Goal: Task Accomplishment & Management: Use online tool/utility

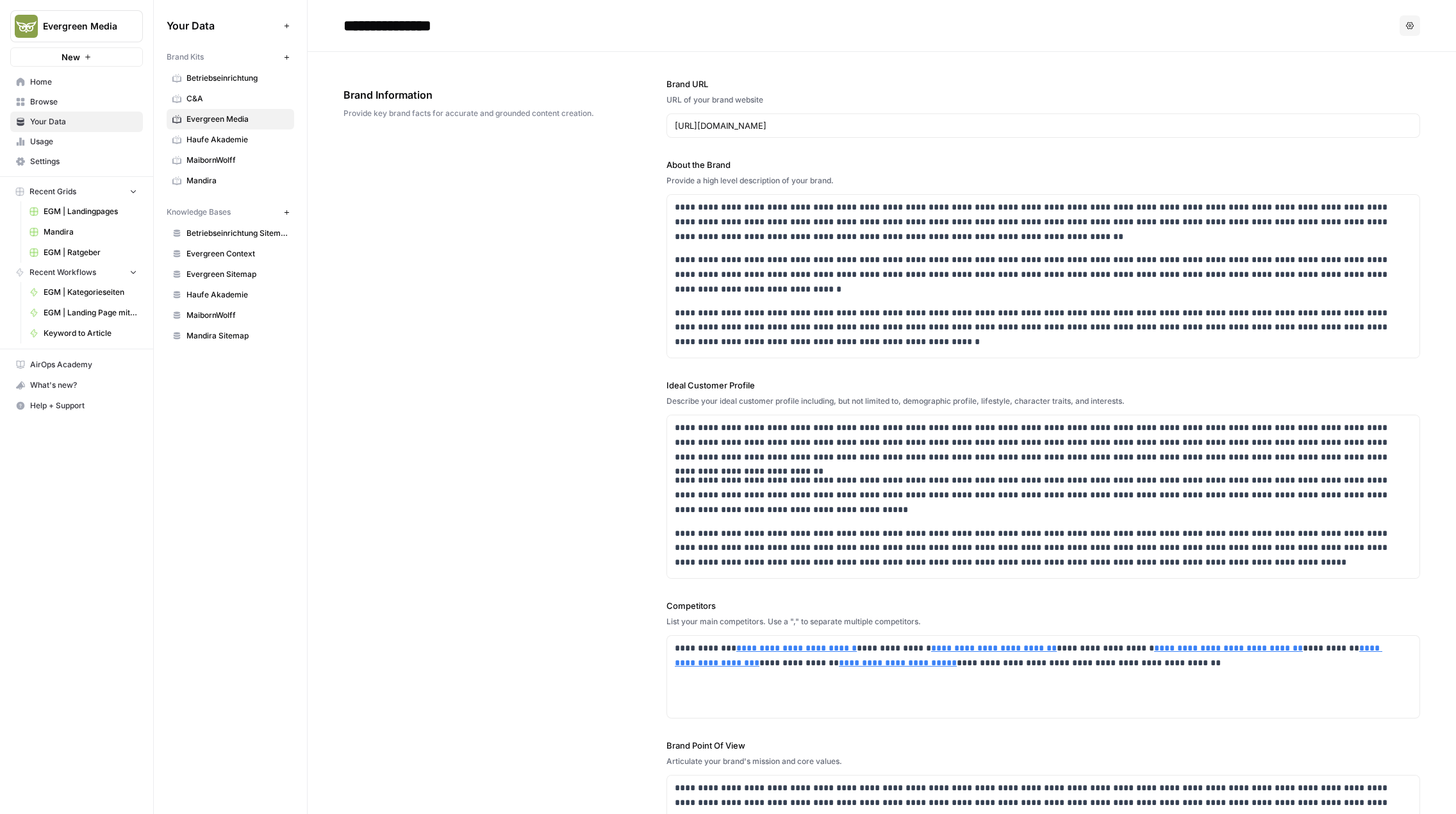
click at [99, 212] on span "EGM | Landingpages" at bounding box center [90, 212] width 93 height 12
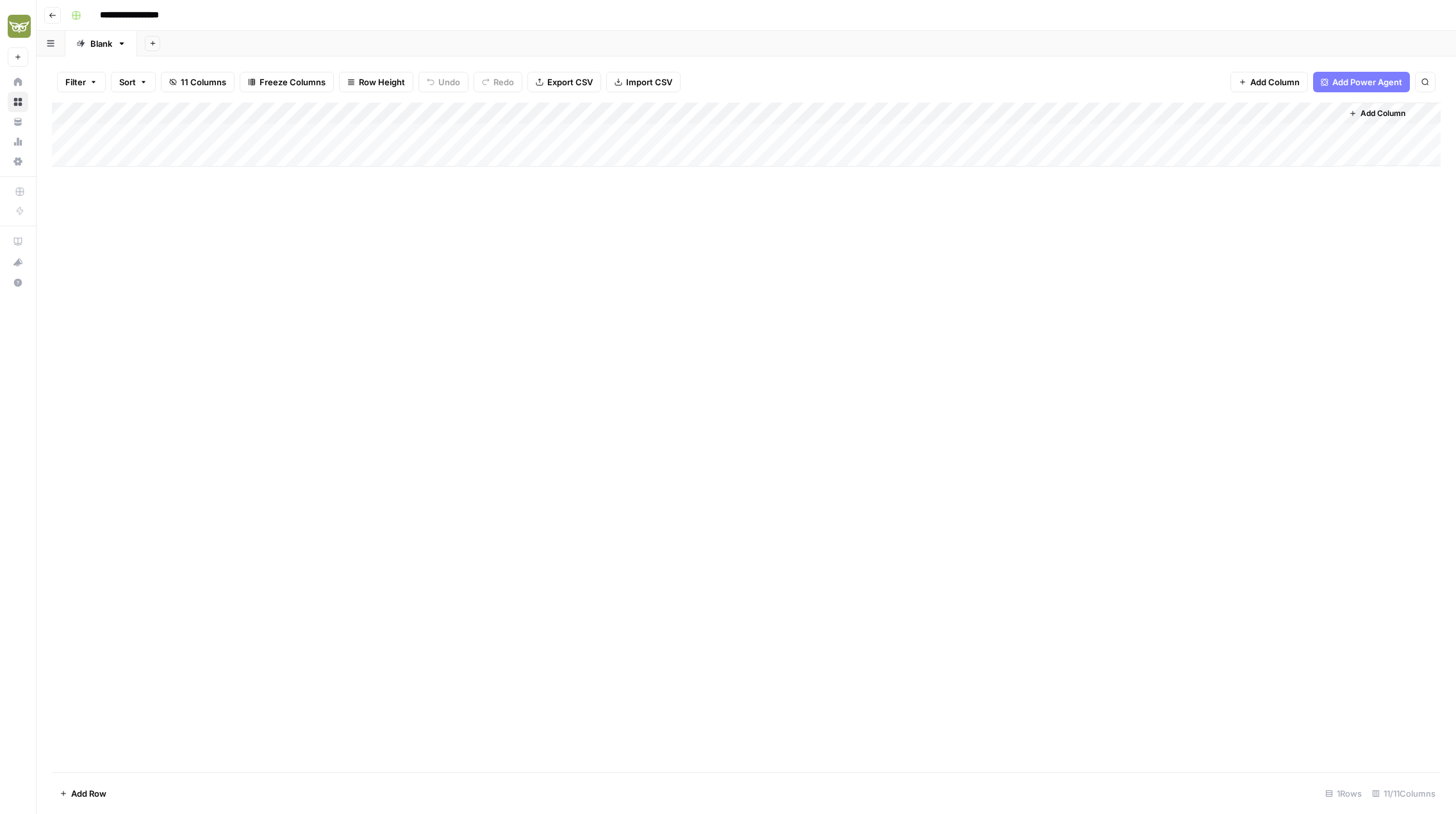
click at [1158, 135] on div "Add Column" at bounding box center [746, 134] width 1389 height 64
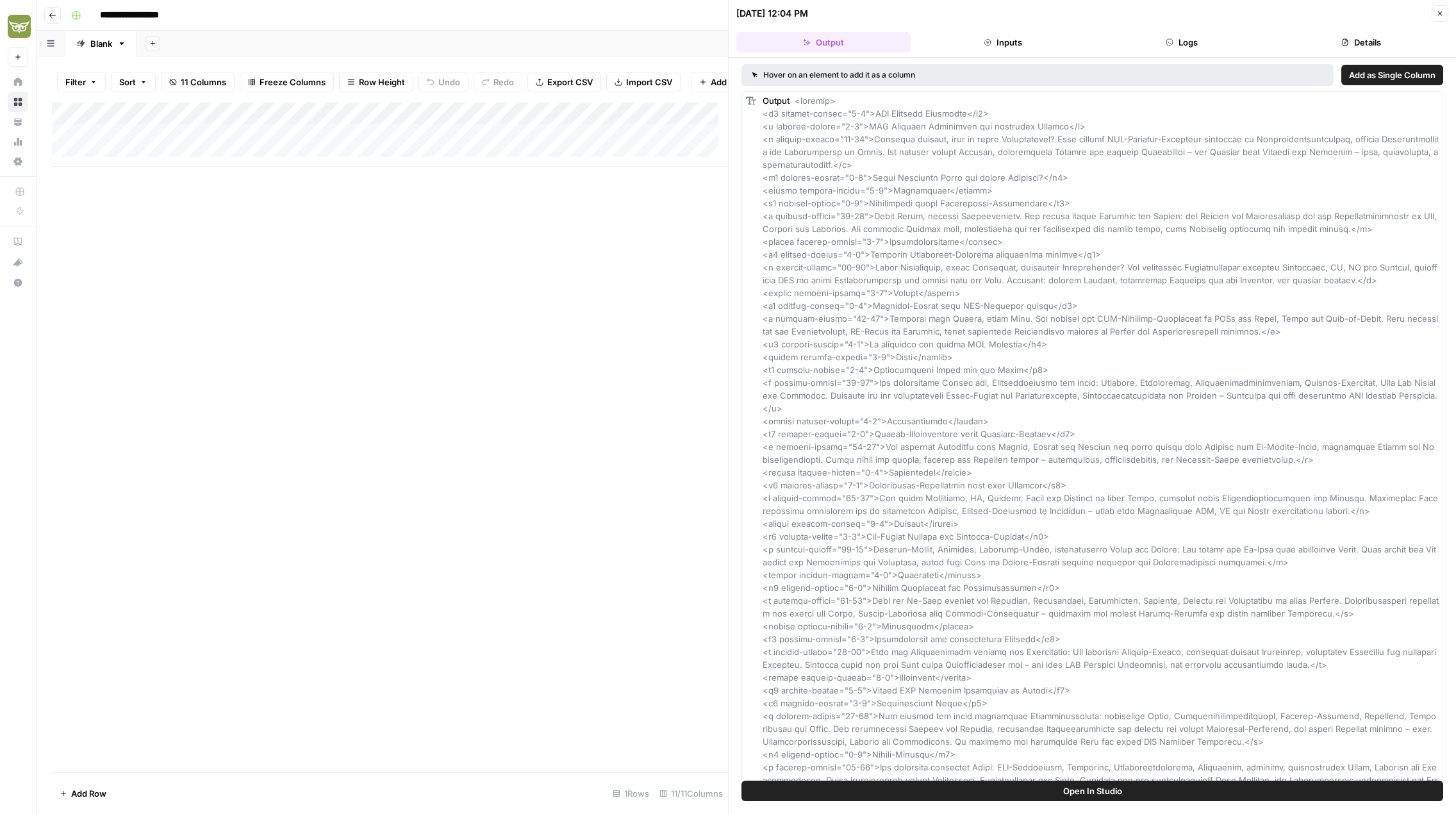
click at [1438, 14] on icon "button" at bounding box center [1440, 13] width 8 height 8
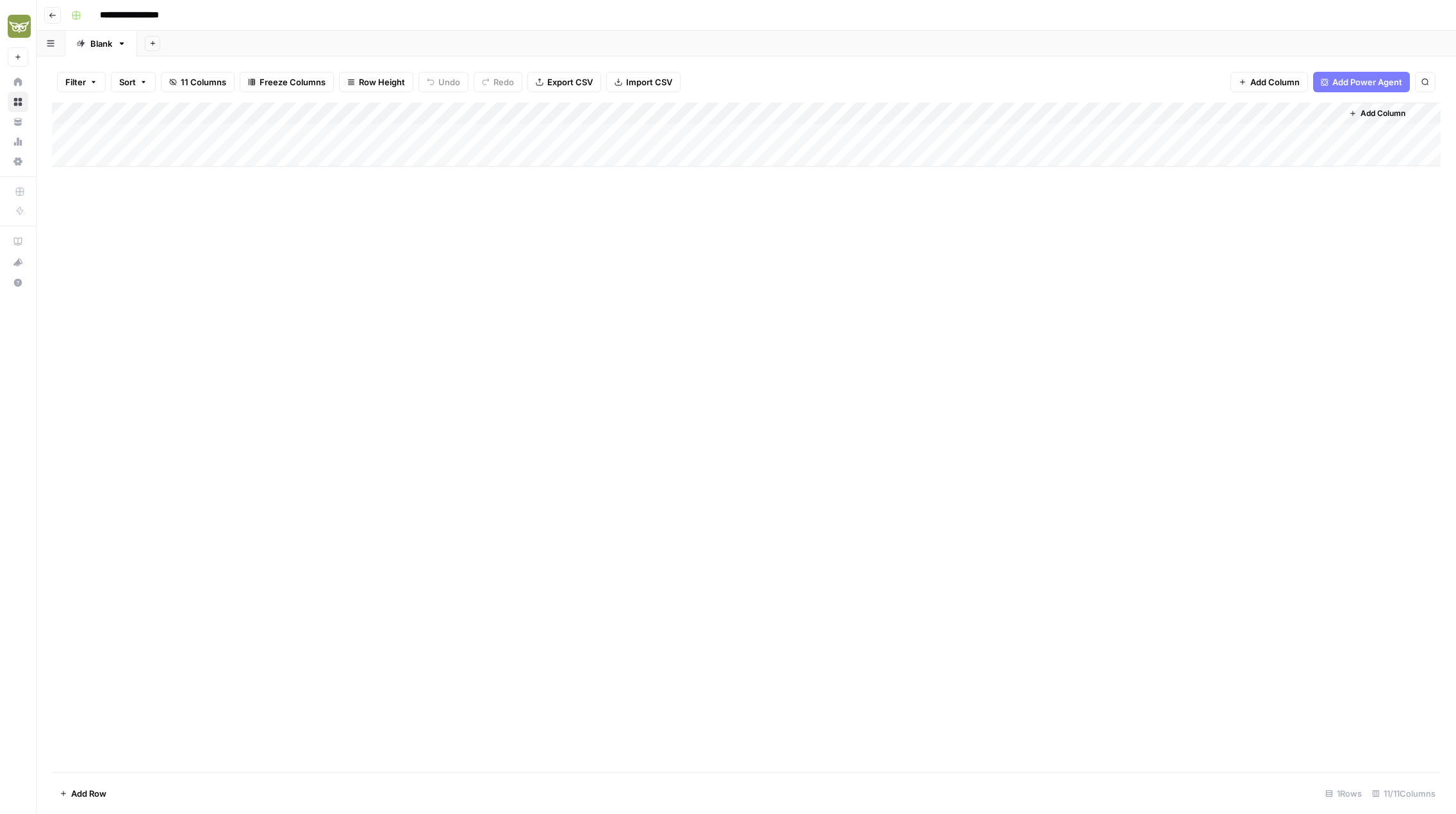
click at [1280, 137] on div "Add Column" at bounding box center [746, 134] width 1389 height 64
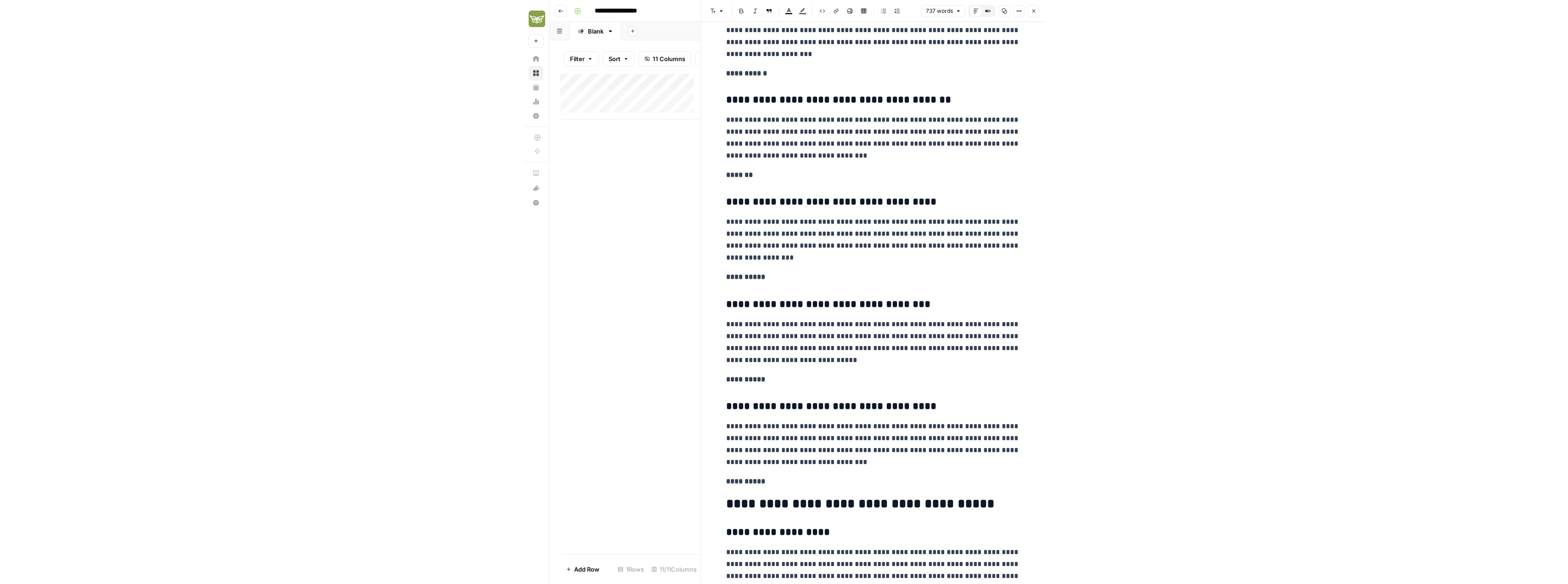
scroll to position [565, 0]
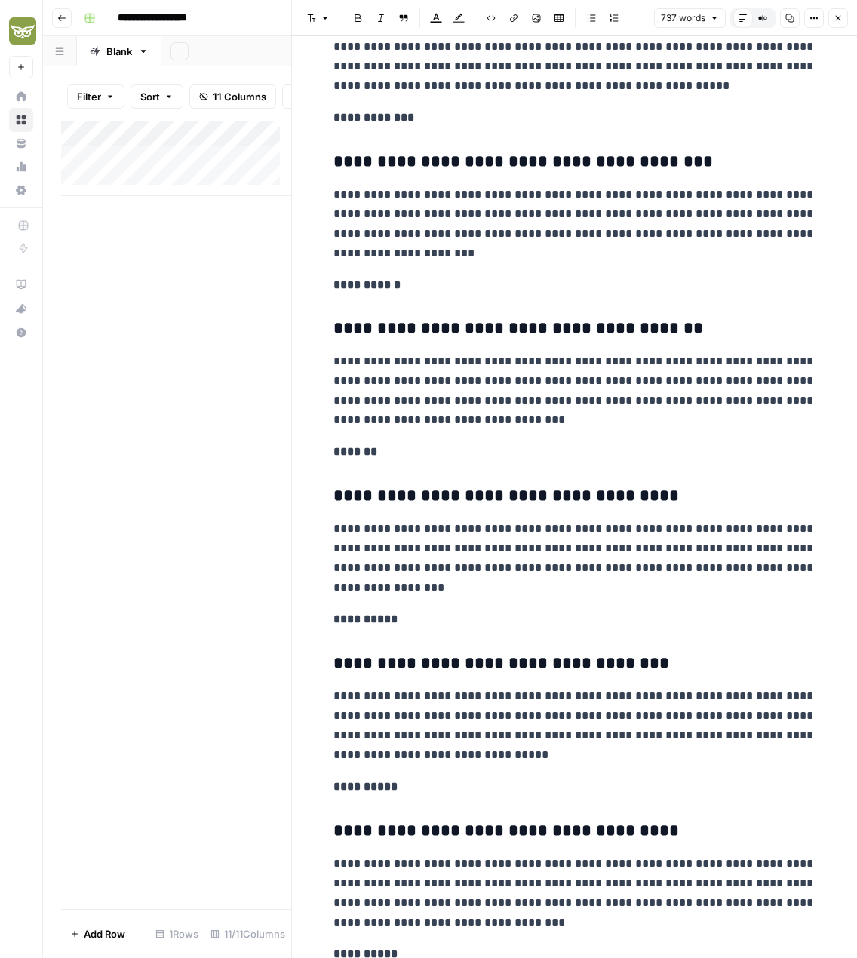
click at [84, 533] on div "Add Column" at bounding box center [176, 515] width 230 height 788
